Goal: Task Accomplishment & Management: Use online tool/utility

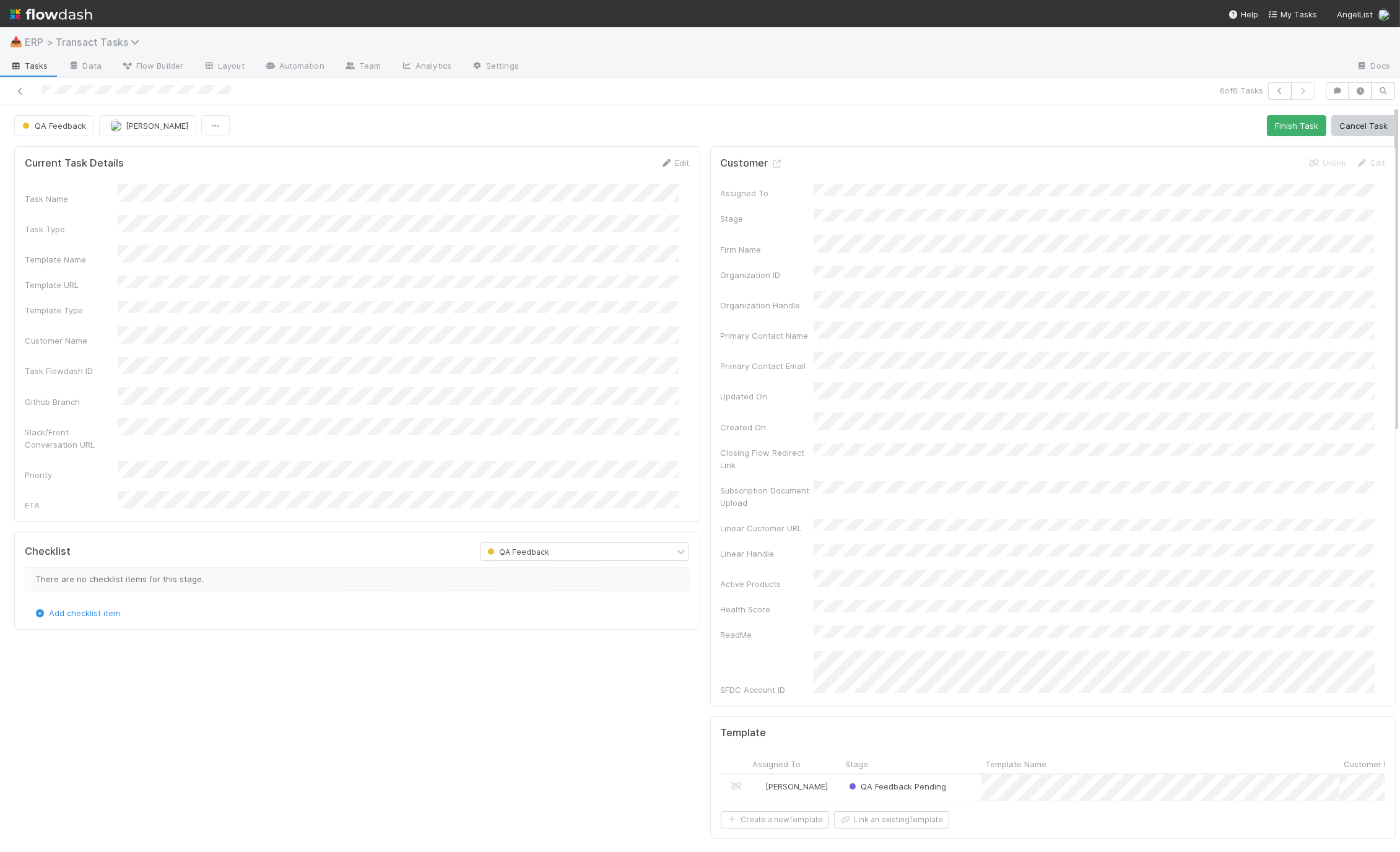
click at [64, 43] on span "ERP > Transact Tasks" at bounding box center [85, 42] width 121 height 13
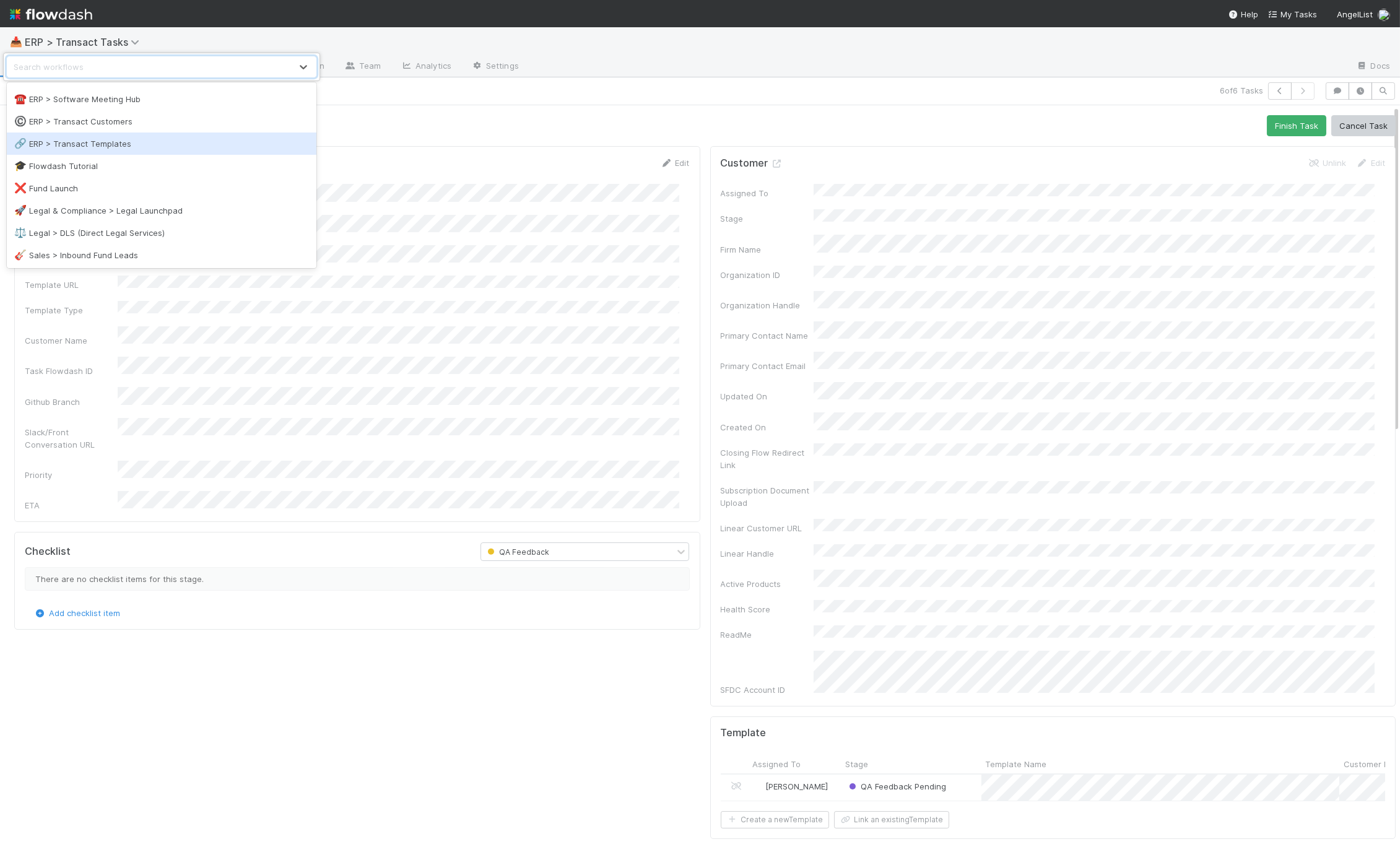
scroll to position [152, 0]
click at [117, 134] on div "🔗 ERP > Transact Templates" at bounding box center [161, 145] width 309 height 22
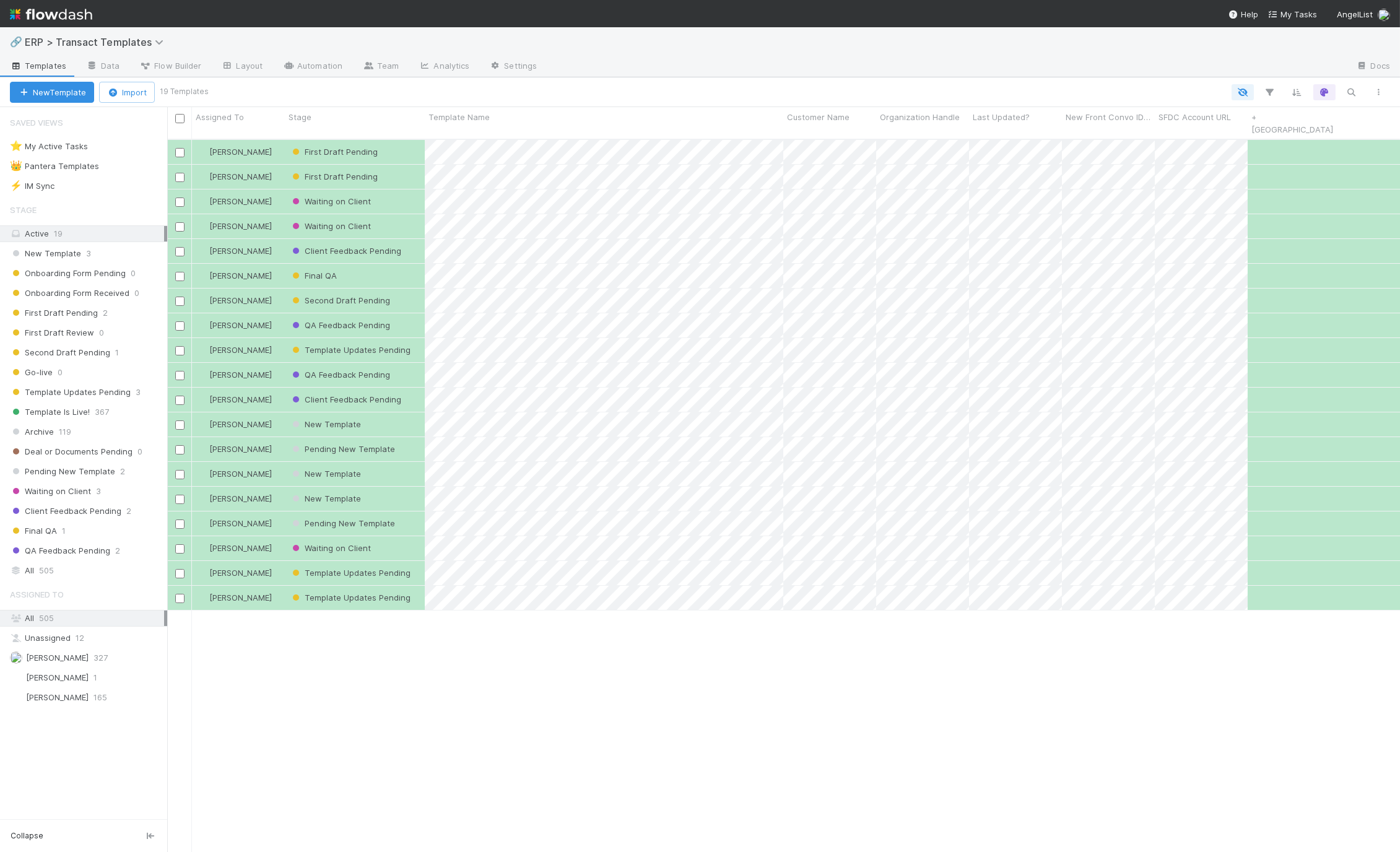
scroll to position [714, 1222]
click at [275, 165] on div "[PERSON_NAME]" at bounding box center [238, 177] width 93 height 24
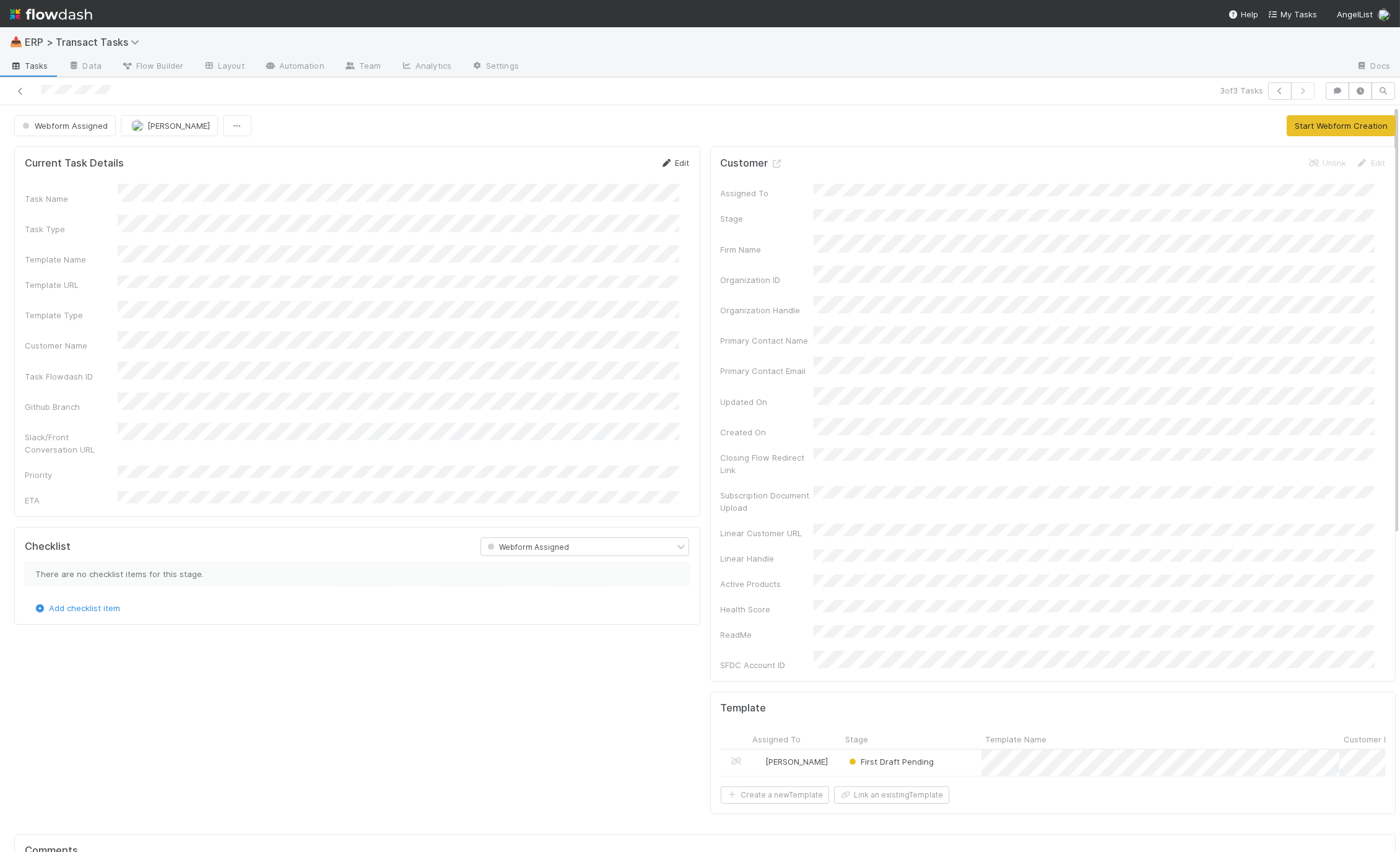
click at [667, 166] on link "Edit" at bounding box center [676, 163] width 29 height 10
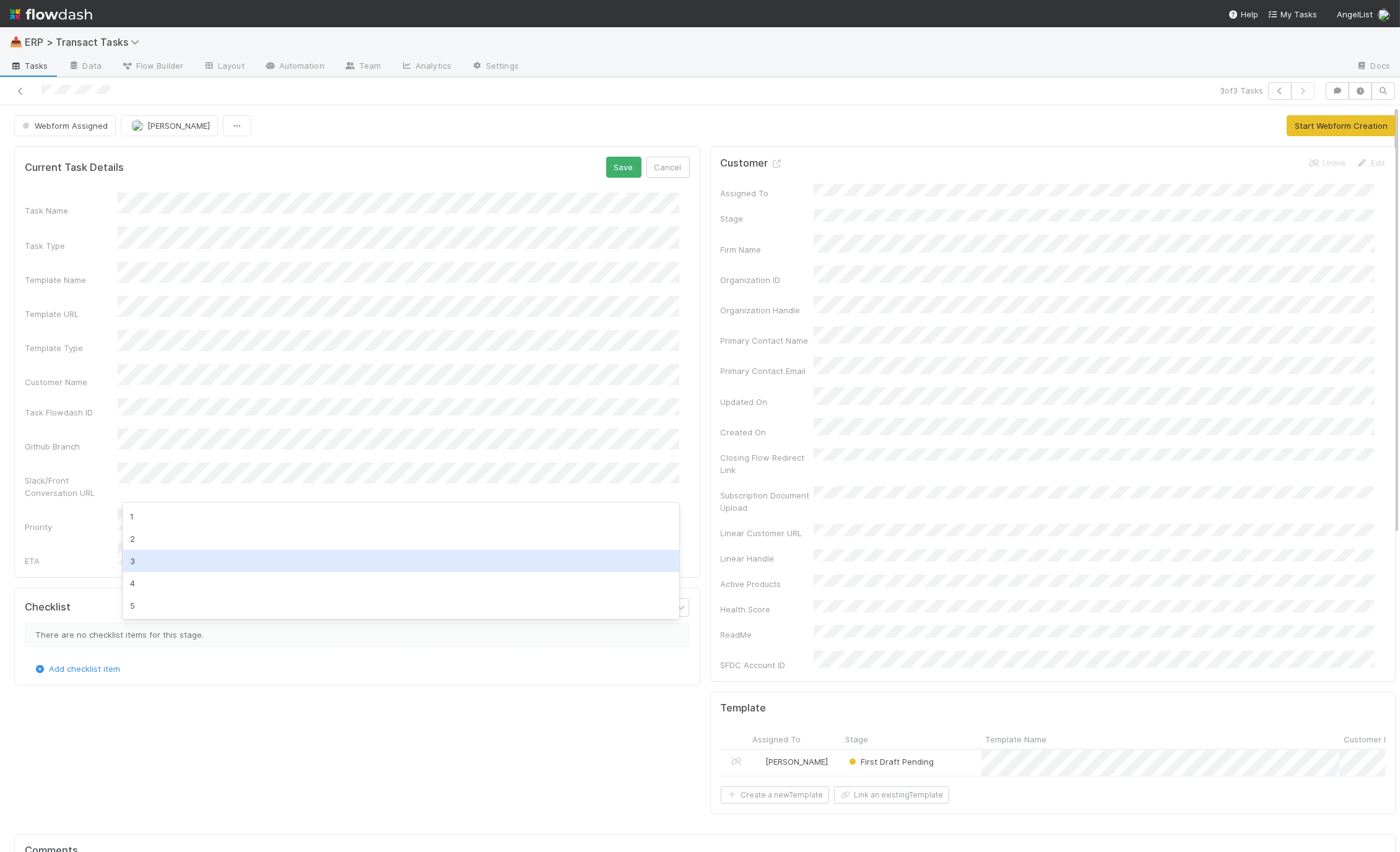
click at [146, 560] on div "3" at bounding box center [400, 561] width 557 height 22
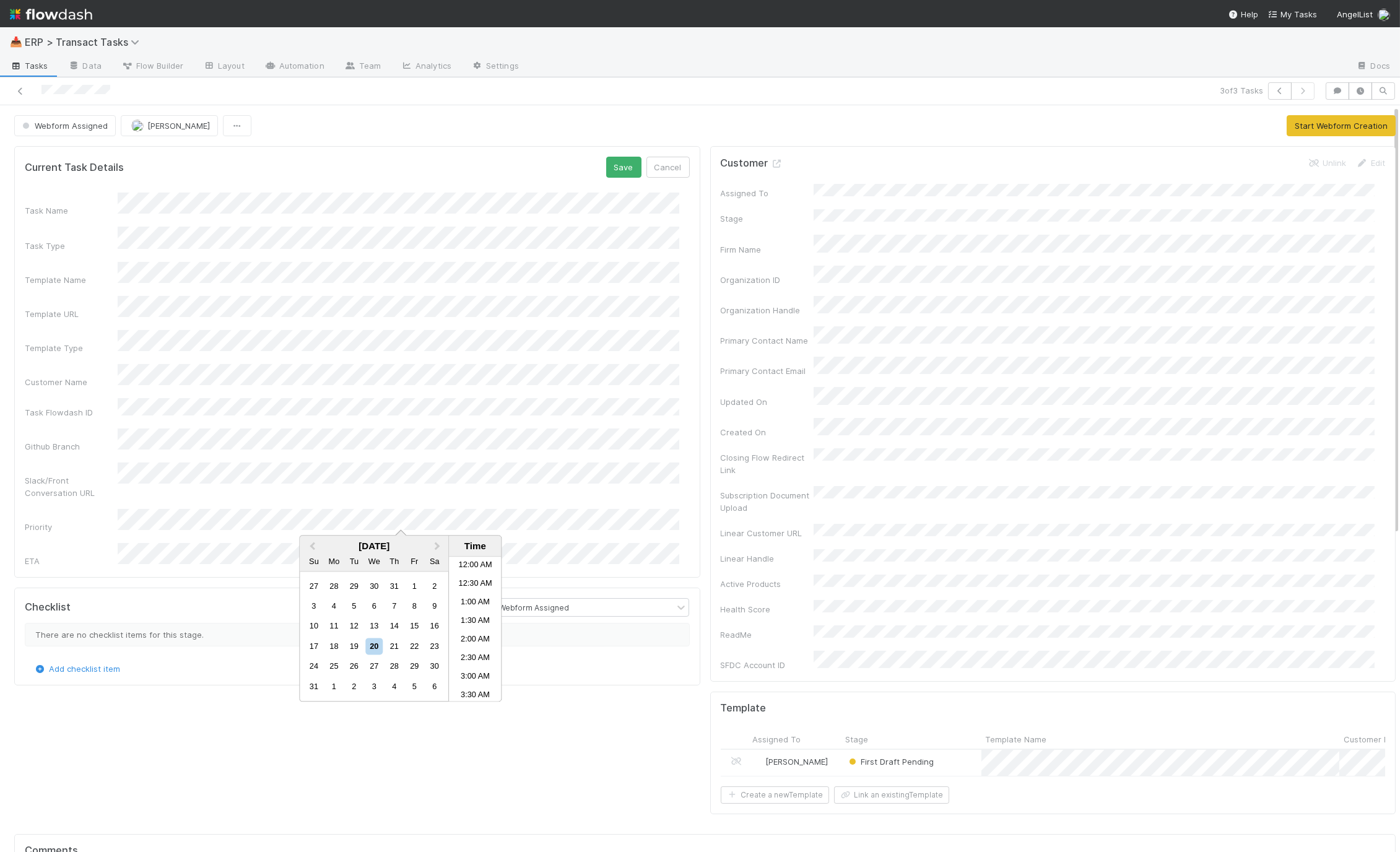
scroll to position [457, 0]
click at [395, 649] on div "21" at bounding box center [394, 647] width 17 height 17
click at [469, 591] on li "5:30 PM" at bounding box center [475, 594] width 52 height 19
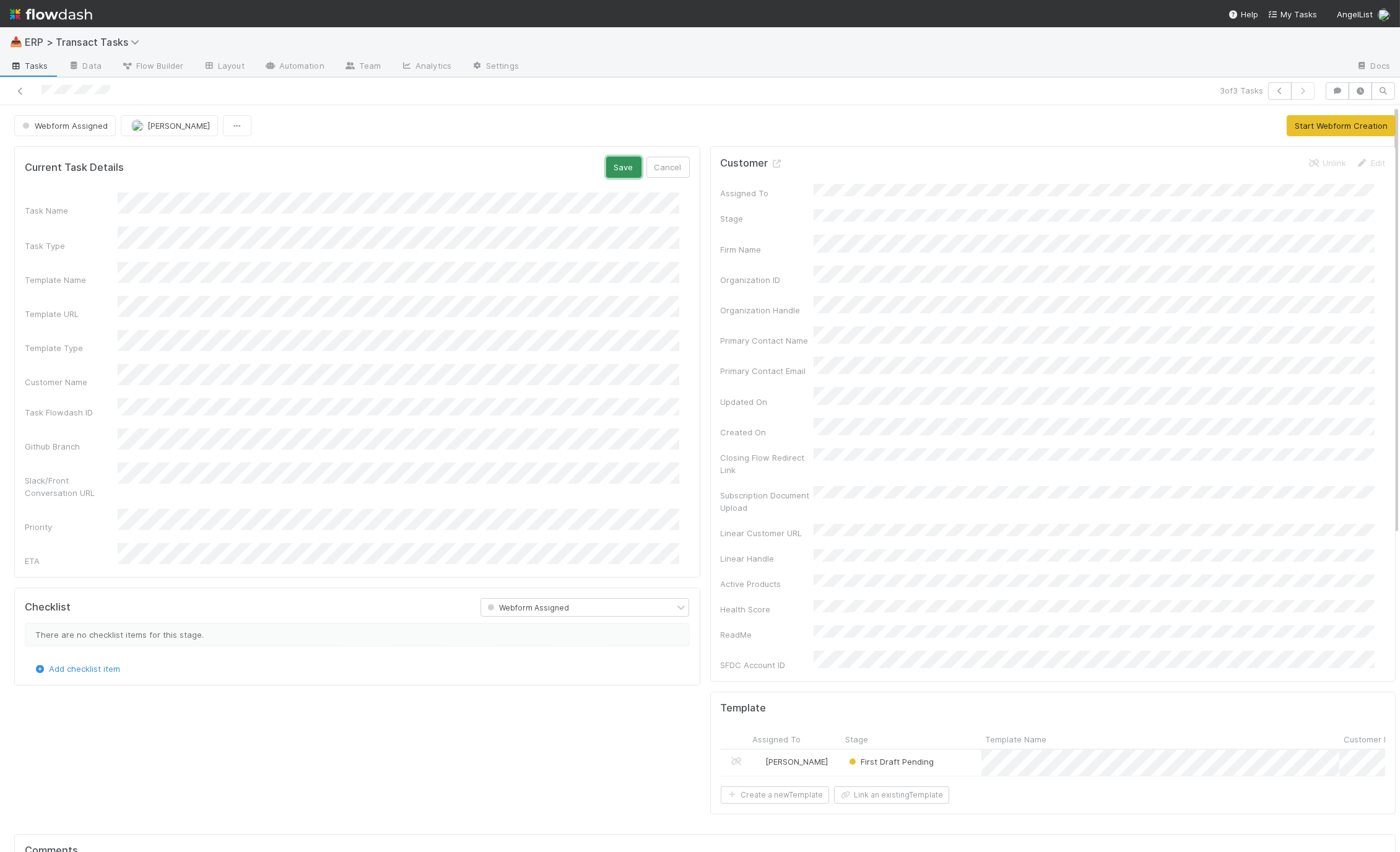
click at [606, 164] on button "Save" at bounding box center [624, 167] width 36 height 21
click at [1290, 121] on button "Start Webform Creation" at bounding box center [1341, 126] width 109 height 21
